Goal: Transaction & Acquisition: Purchase product/service

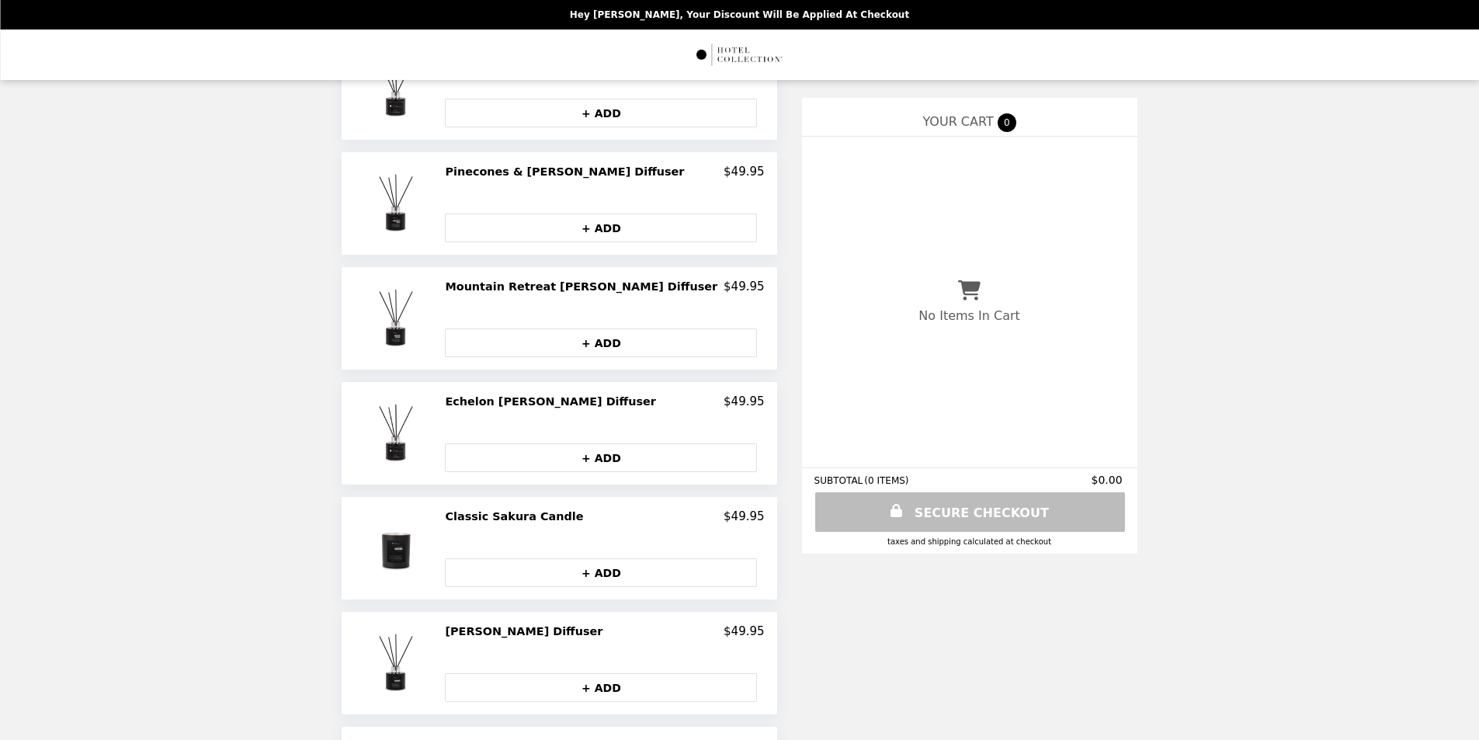
scroll to position [518, 0]
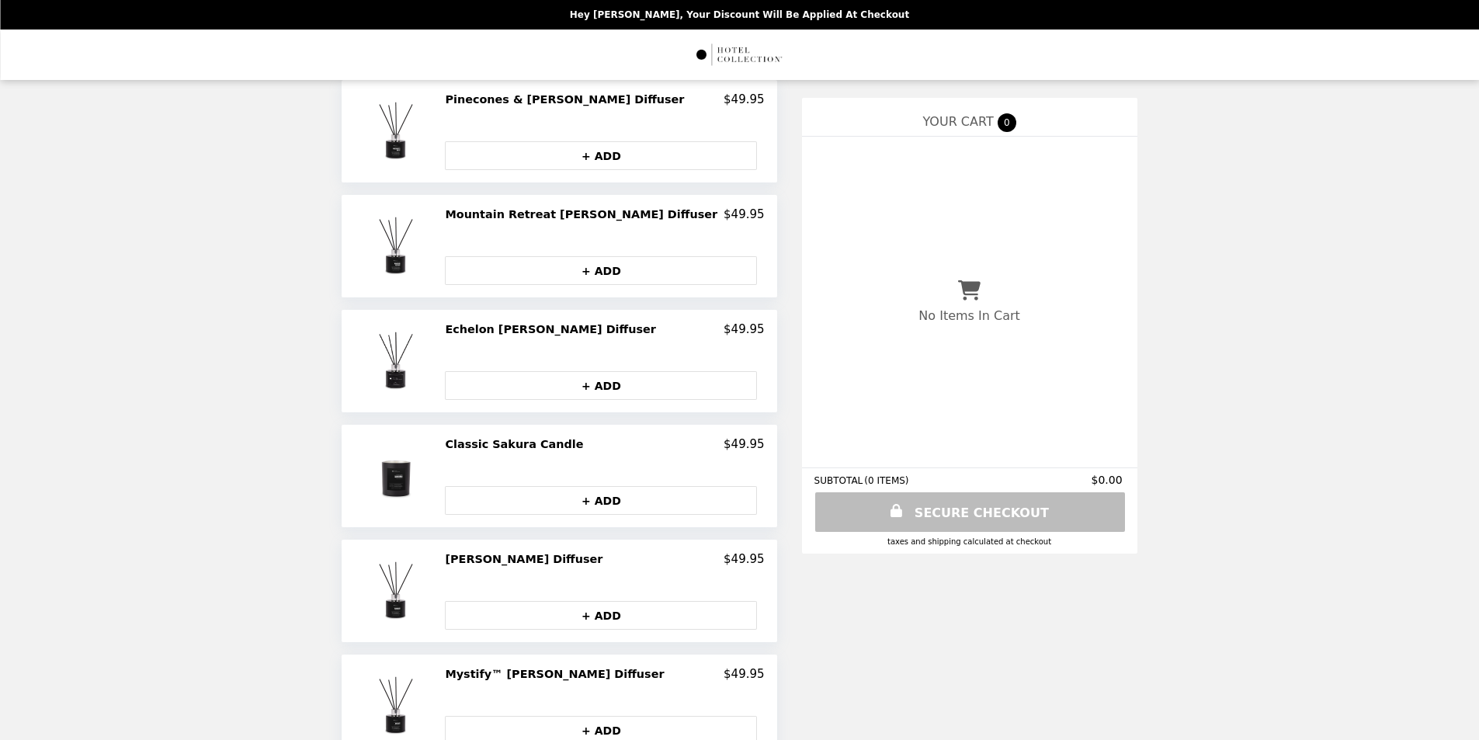
scroll to position [290, 0]
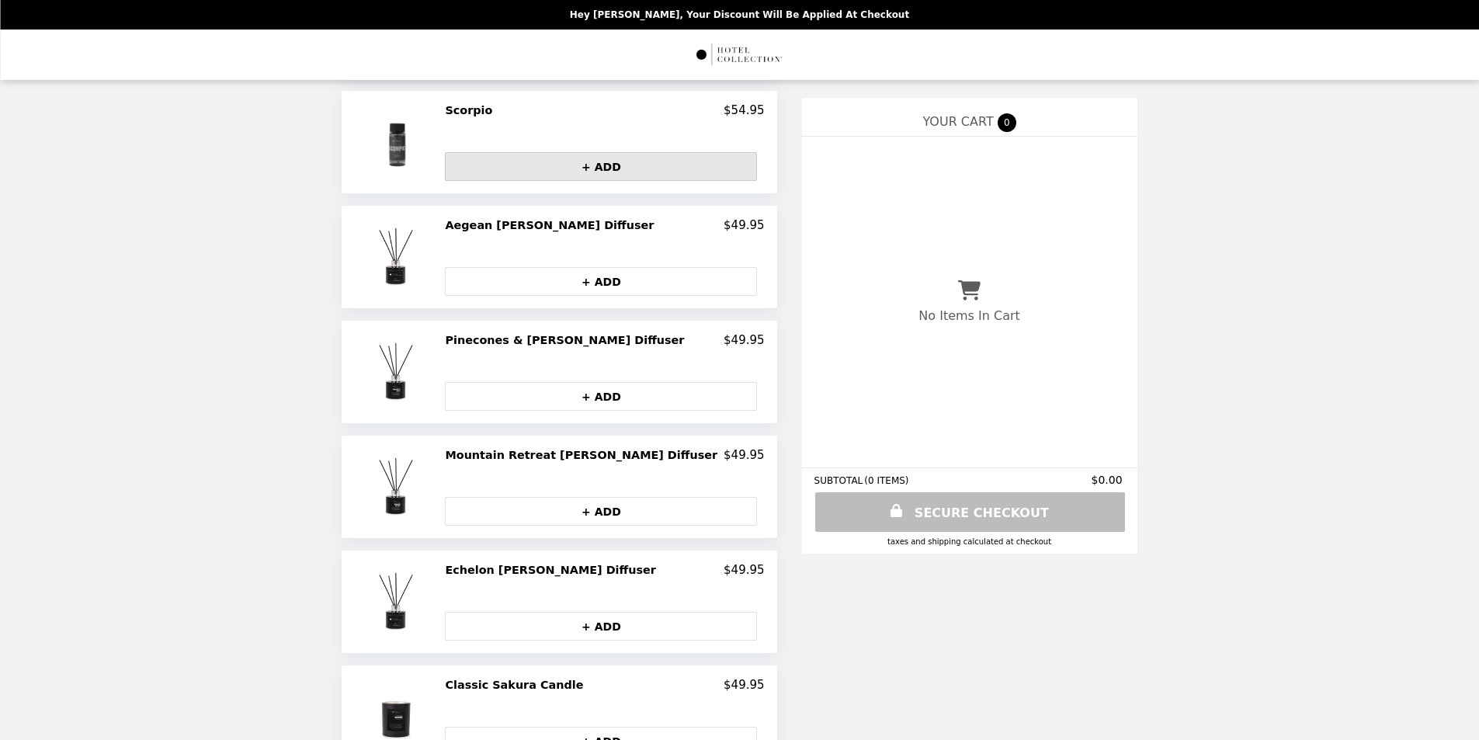
click at [613, 165] on button "+ ADD" at bounding box center [601, 166] width 312 height 29
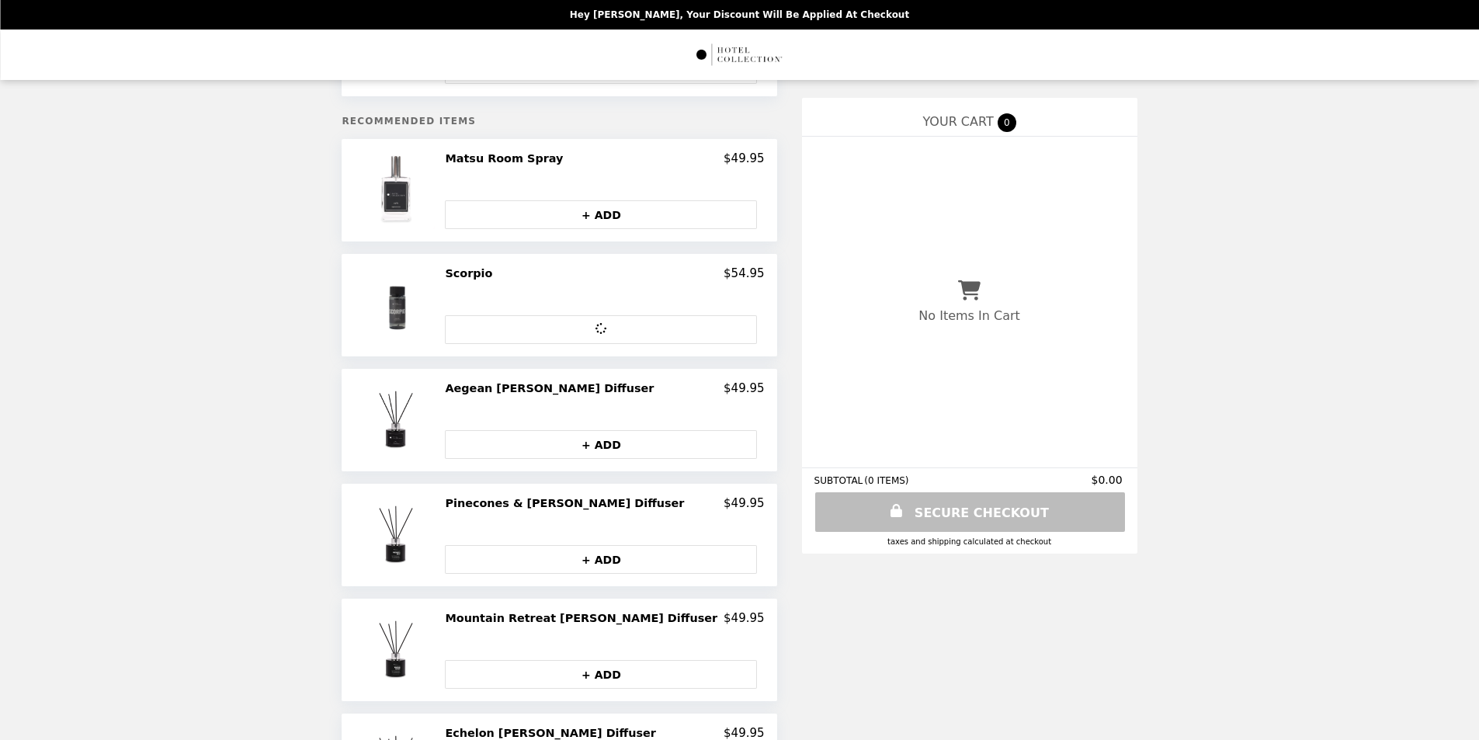
scroll to position [0, 0]
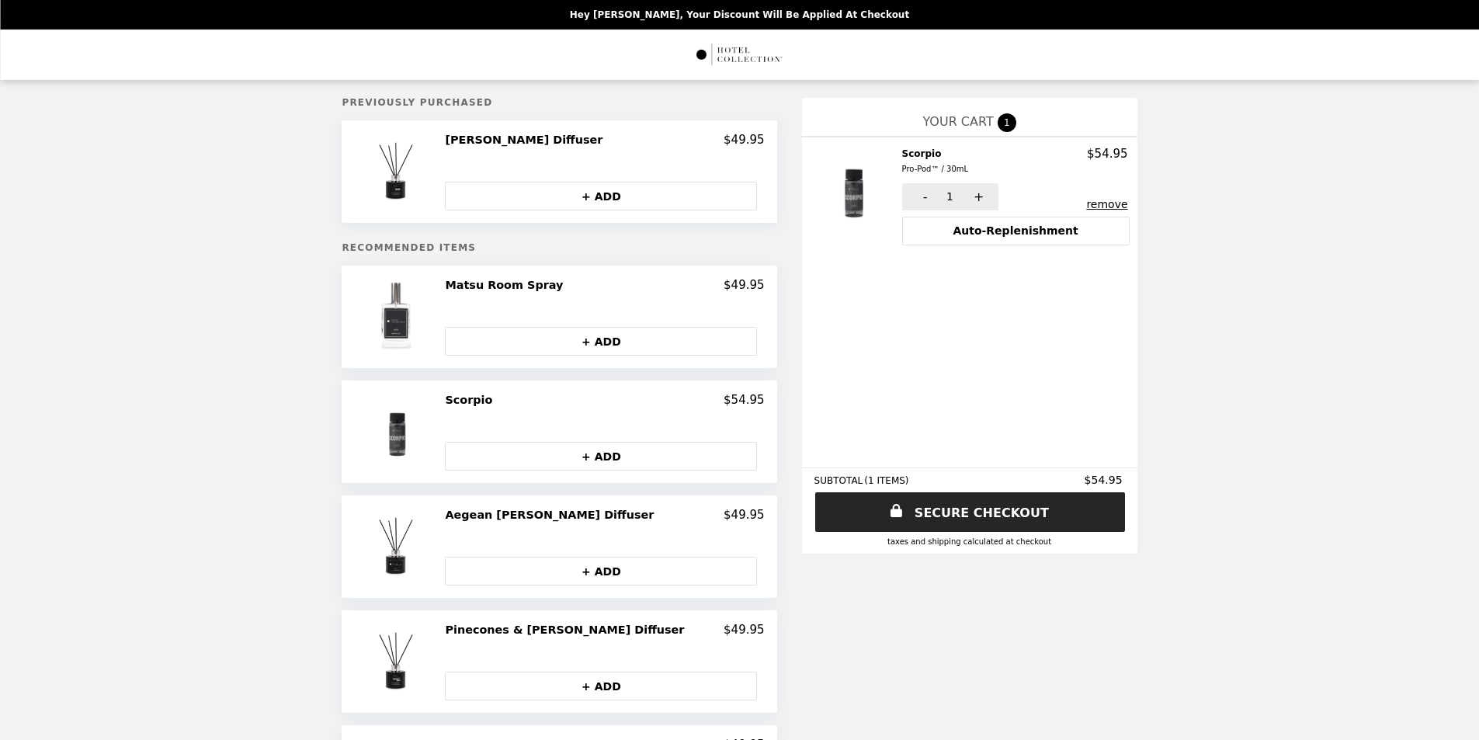
click at [1086, 198] on button "remove" at bounding box center [1106, 204] width 41 height 12
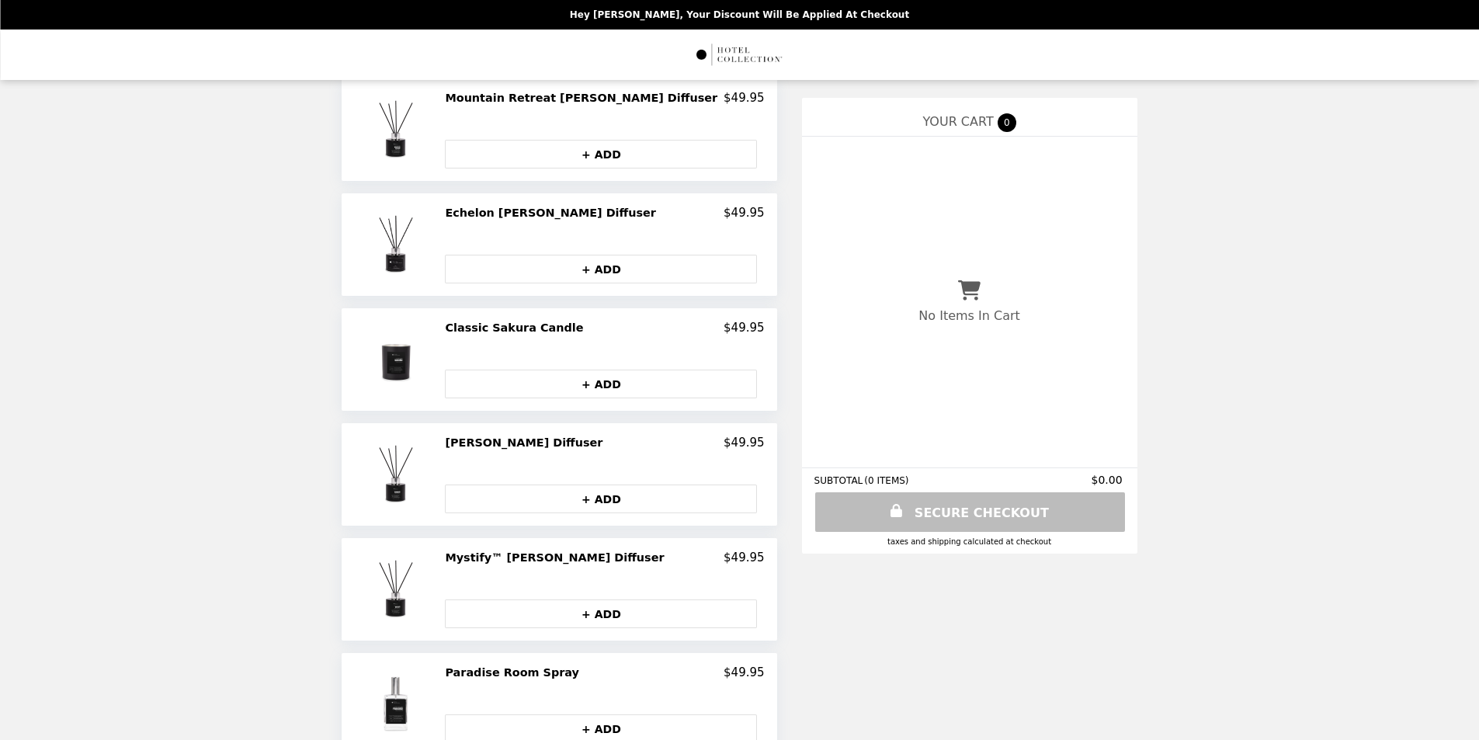
scroll to position [678, 0]
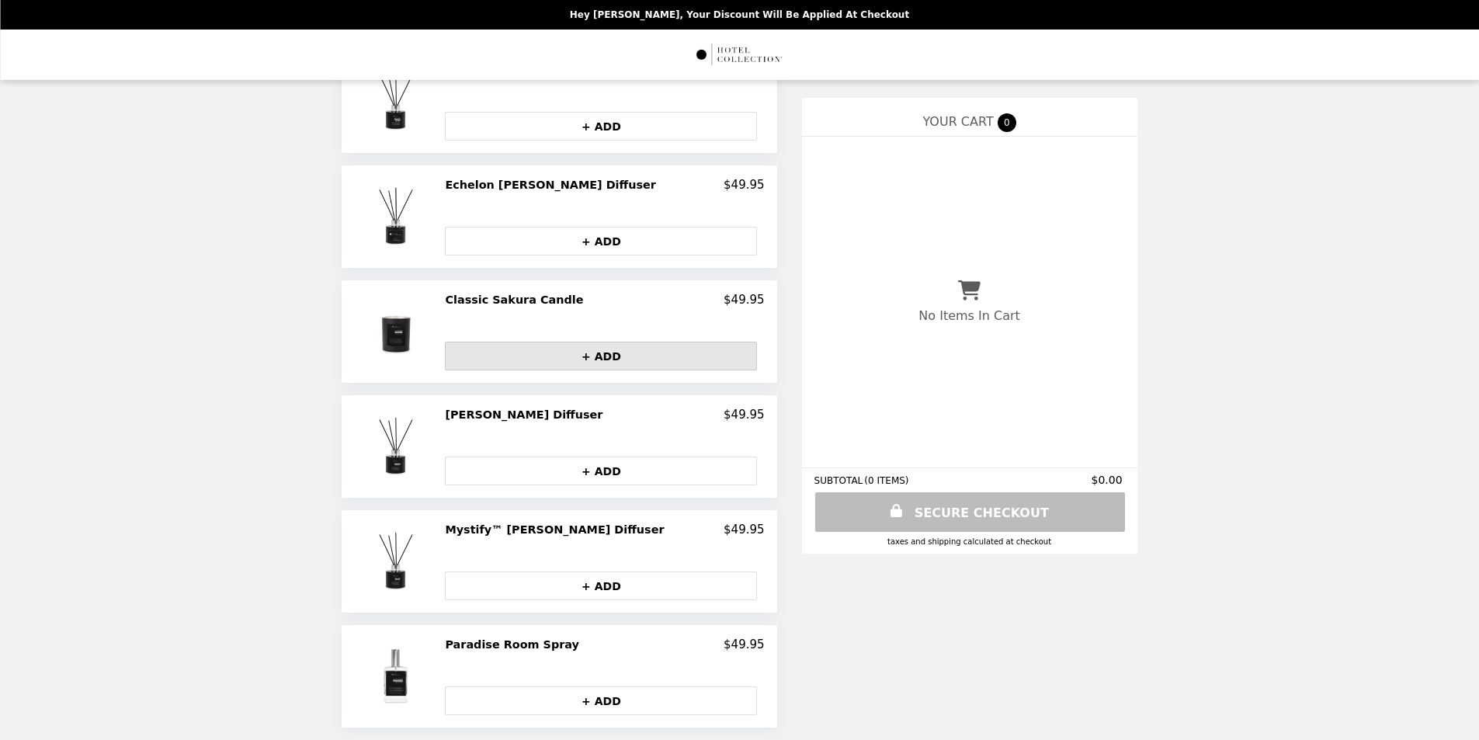
click at [614, 351] on button "+ ADD" at bounding box center [601, 356] width 312 height 29
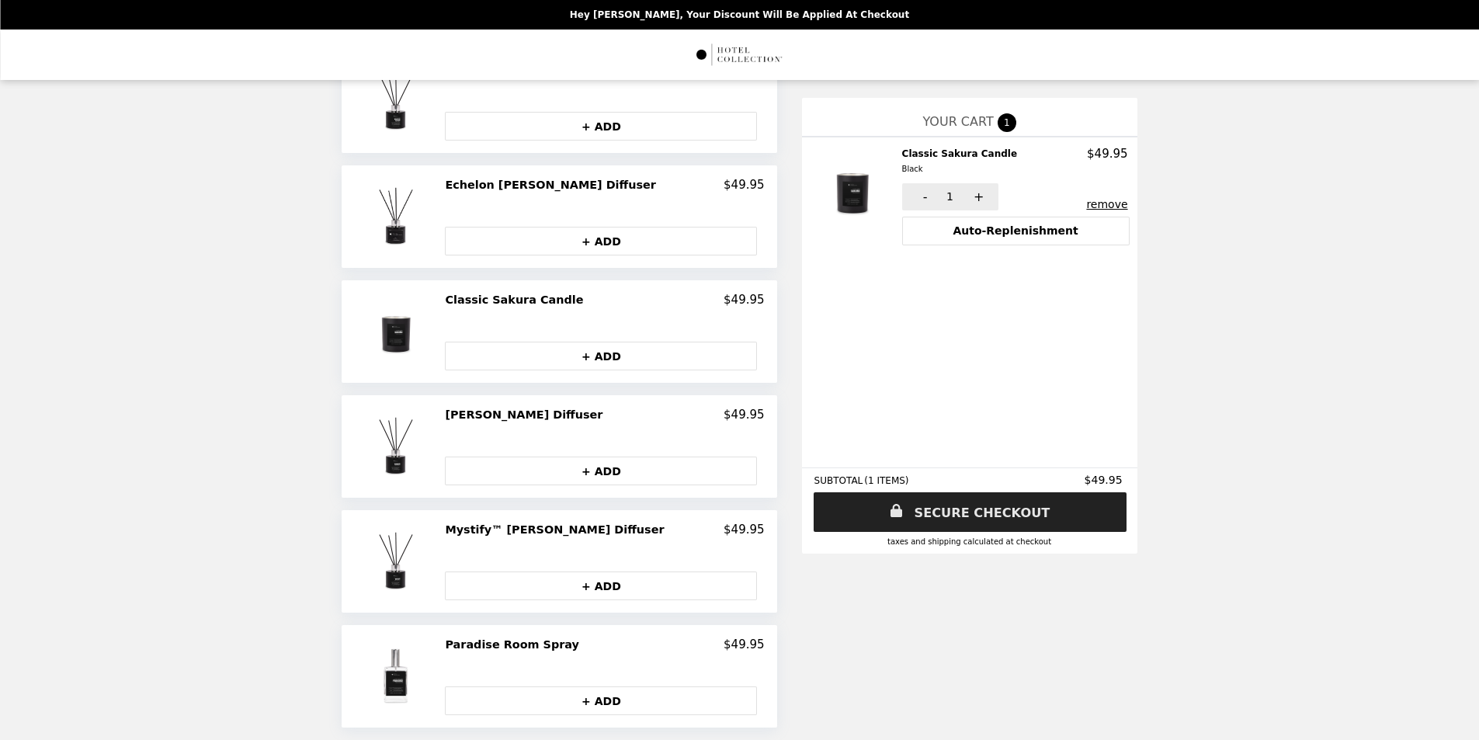
click at [944, 508] on link "SECURE CHECKOUT" at bounding box center [970, 512] width 313 height 40
click at [1086, 207] on button "remove" at bounding box center [1106, 204] width 41 height 12
click at [1086, 210] on button "remove" at bounding box center [1106, 210] width 41 height 12
